Goal: Task Accomplishment & Management: Manage account settings

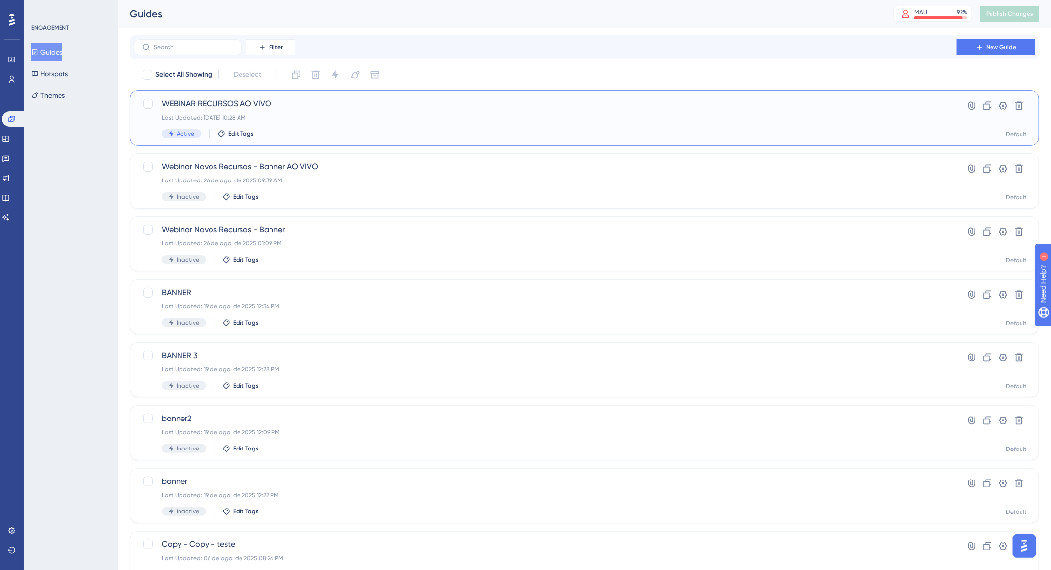
click at [711, 110] on div "WEBINAR RECURSOS AO VIVO Last Updated: [DATE] 10:28 AM Active Edit Tags" at bounding box center [545, 118] width 767 height 40
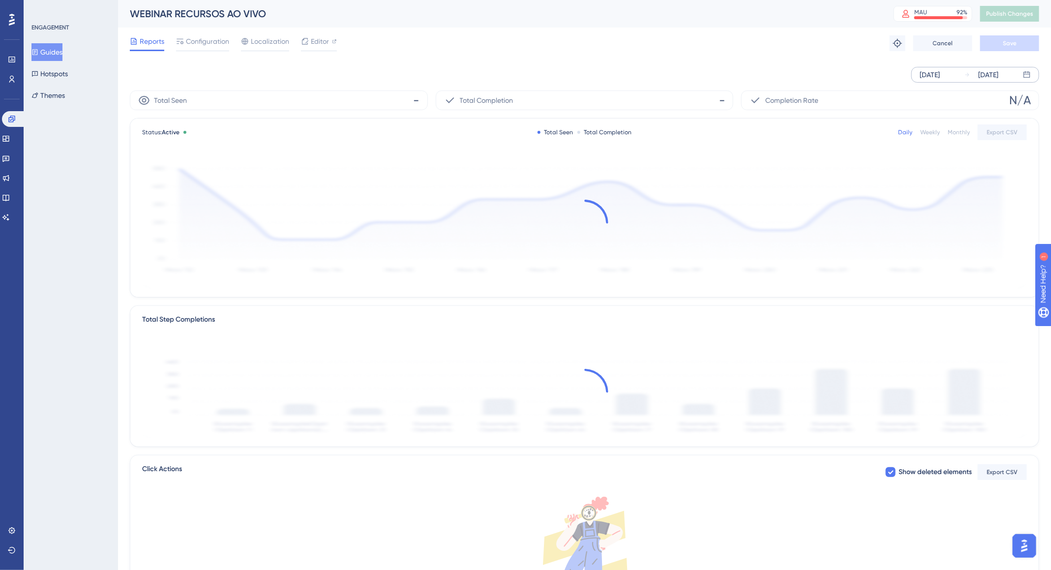
click at [961, 74] on div "[DATE] [DATE]" at bounding box center [976, 75] width 128 height 16
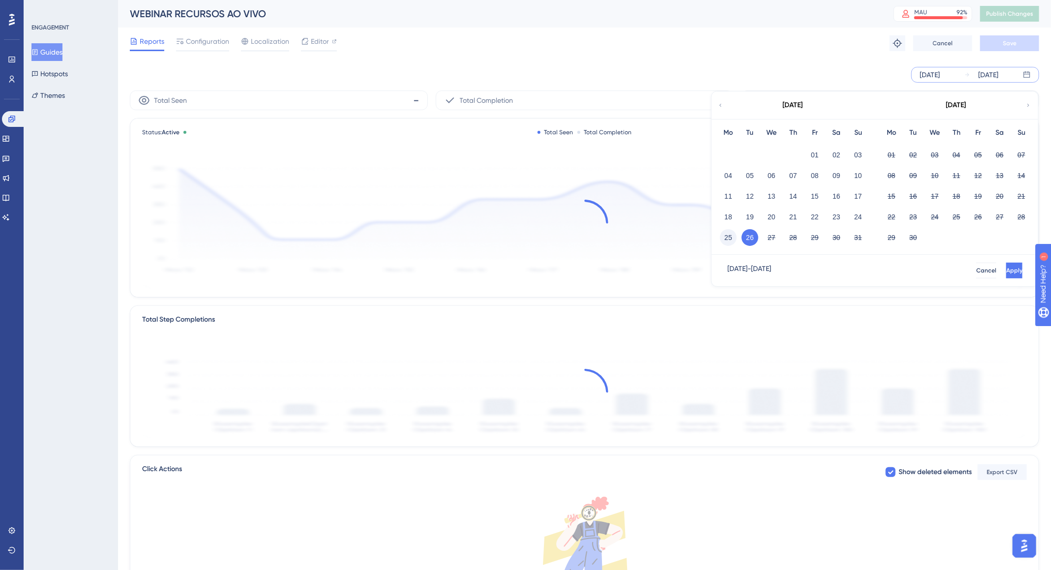
click at [729, 235] on button "25" at bounding box center [728, 237] width 17 height 17
click at [1006, 267] on span "Apply" at bounding box center [1014, 271] width 16 height 8
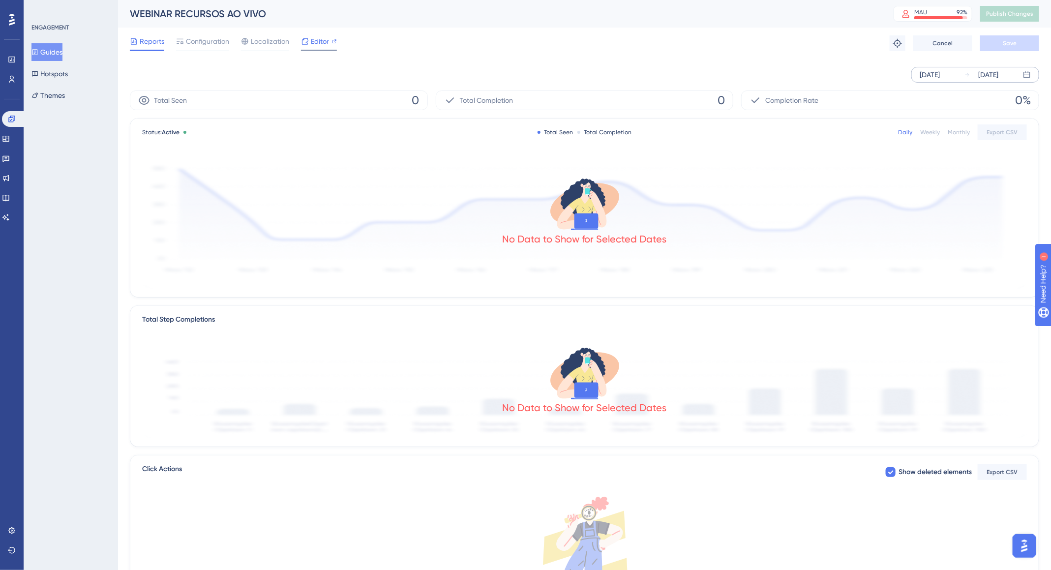
click at [311, 44] on span "Editor" at bounding box center [320, 41] width 18 height 12
click at [204, 43] on span "Configuration" at bounding box center [207, 41] width 43 height 12
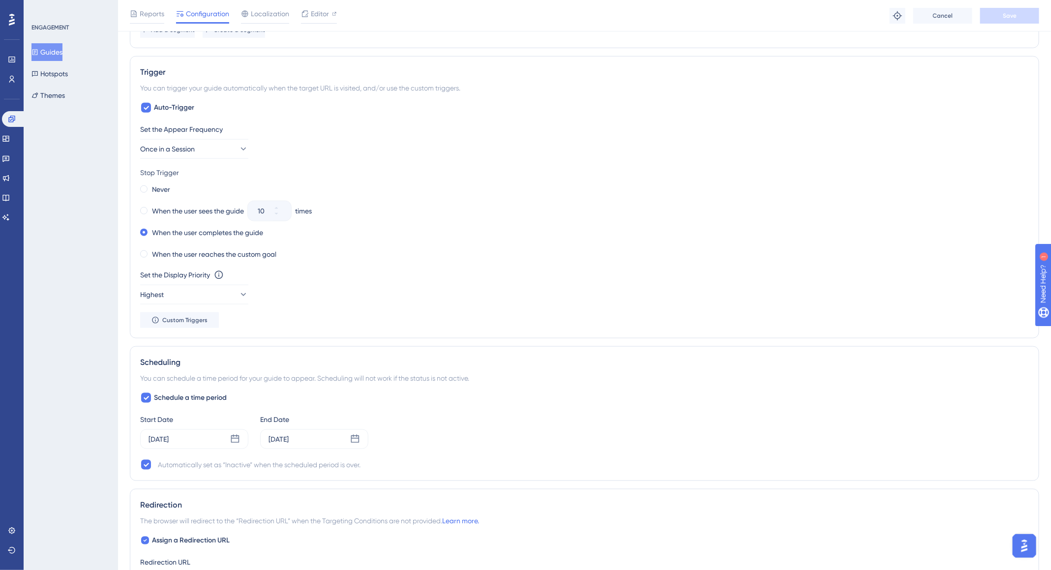
scroll to position [466, 0]
click at [148, 391] on icon at bounding box center [146, 395] width 6 height 8
checkbox input "false"
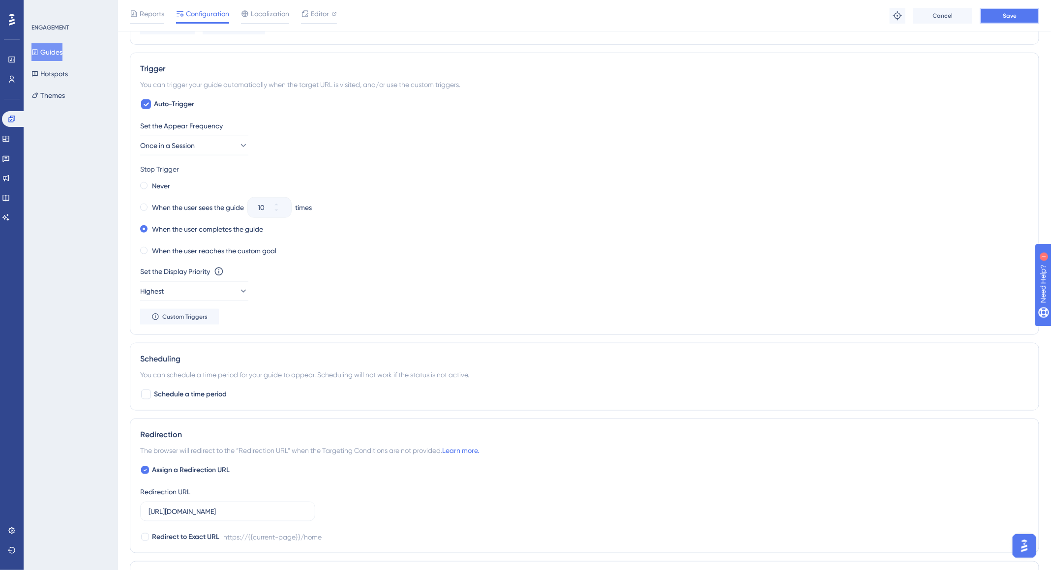
click at [984, 20] on button "Save" at bounding box center [1010, 16] width 59 height 16
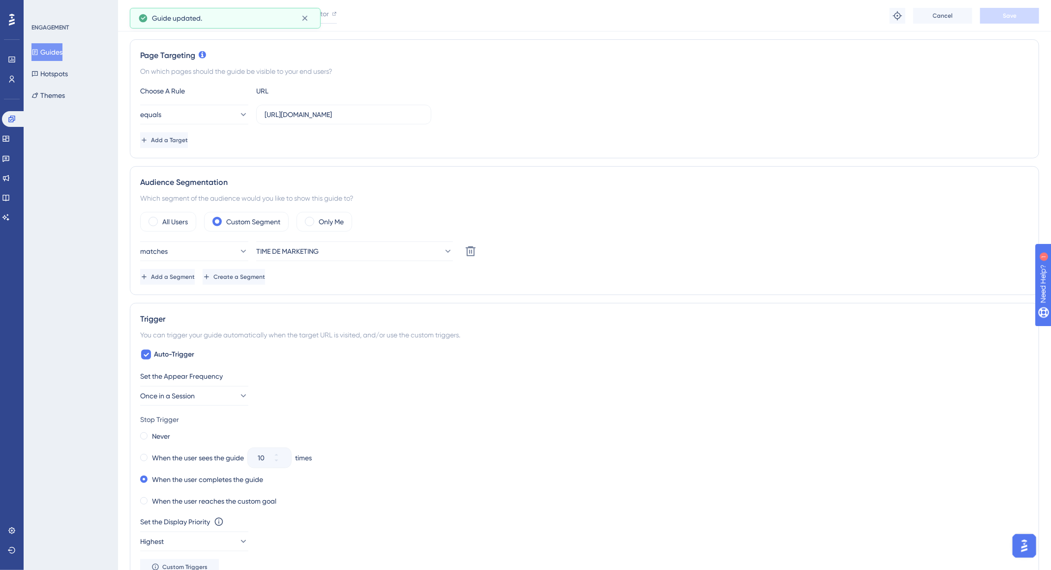
scroll to position [0, 0]
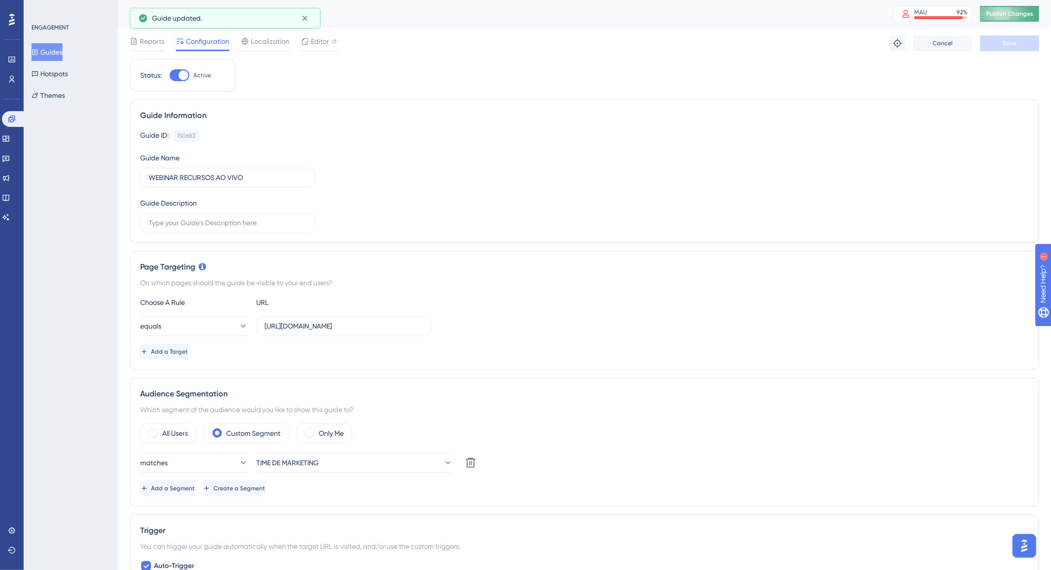
click at [1017, 13] on span "Publish Changes" at bounding box center [1010, 14] width 47 height 8
